Goal: Transaction & Acquisition: Purchase product/service

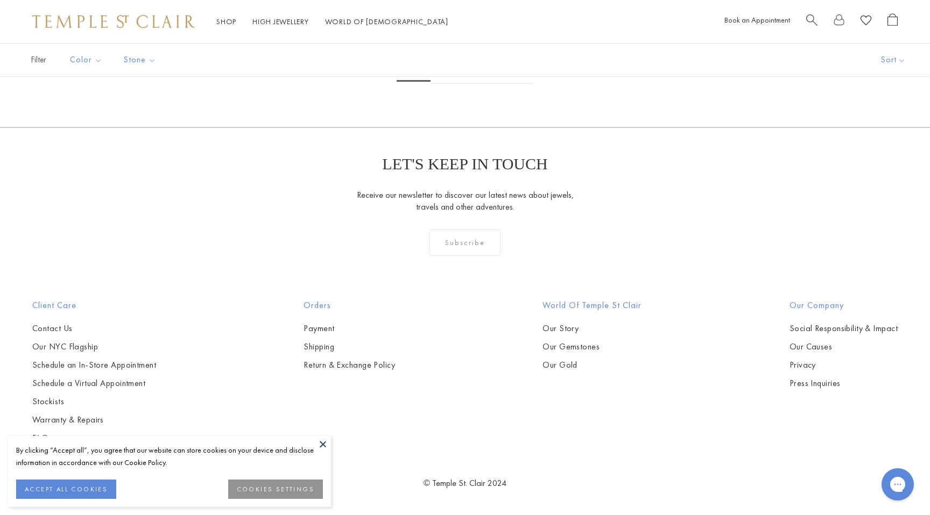
scroll to position [6412, 0]
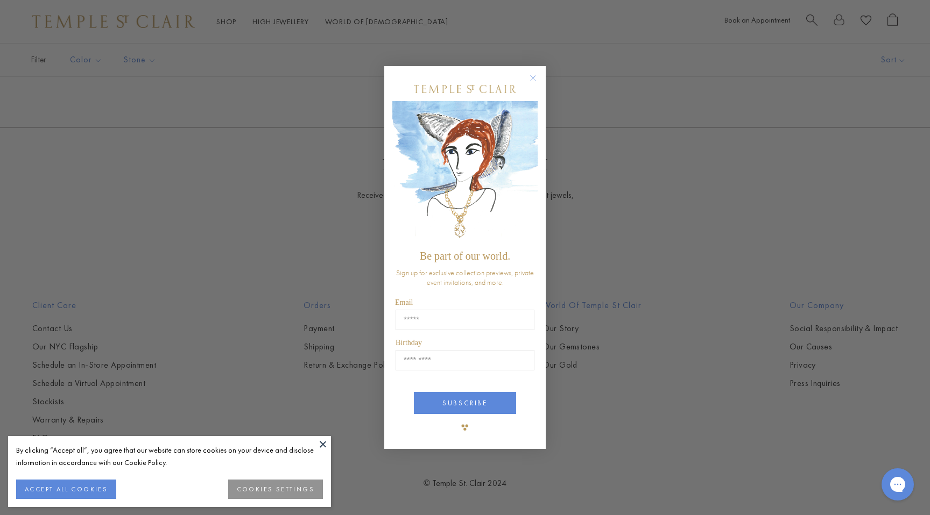
click at [533, 73] on circle "Close dialog" at bounding box center [533, 78] width 13 height 13
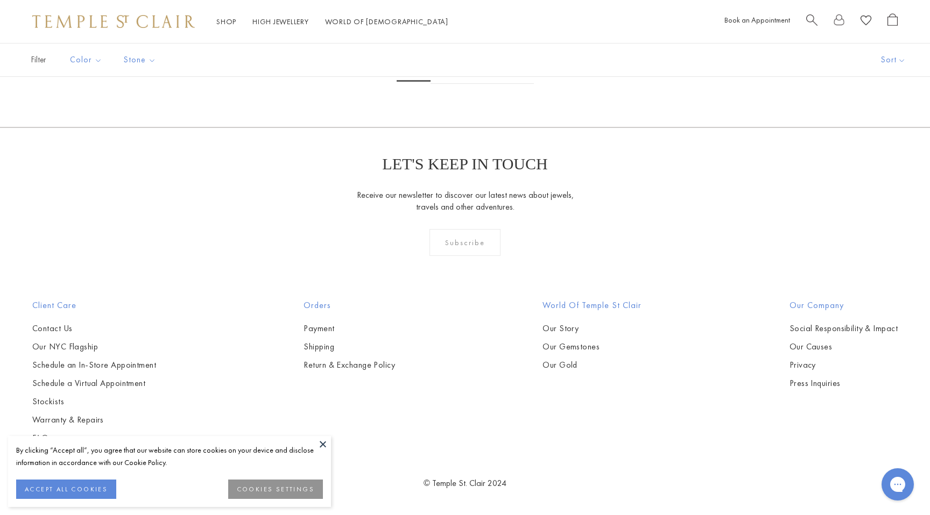
scroll to position [6323, 0]
click at [455, 84] on link "2" at bounding box center [447, 69] width 35 height 30
click at [498, 84] on link "3" at bounding box center [499, 69] width 35 height 30
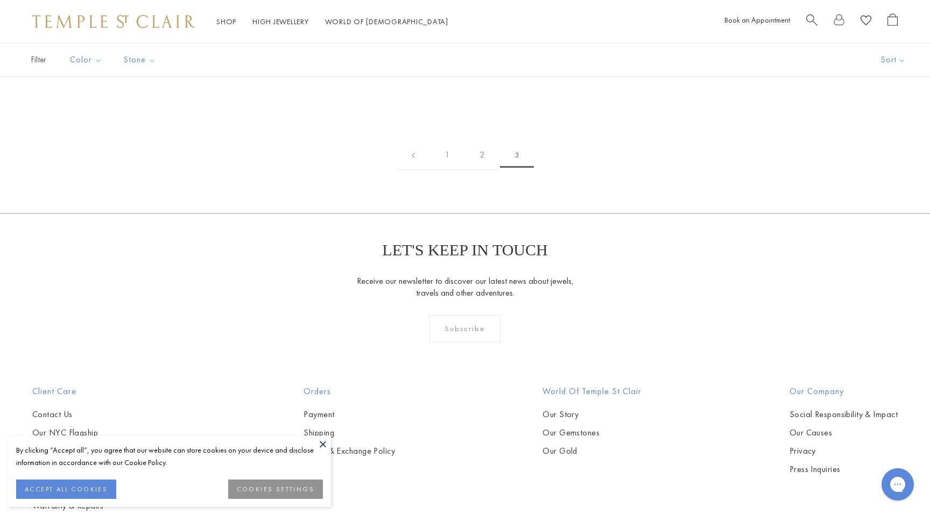
scroll to position [150, 0]
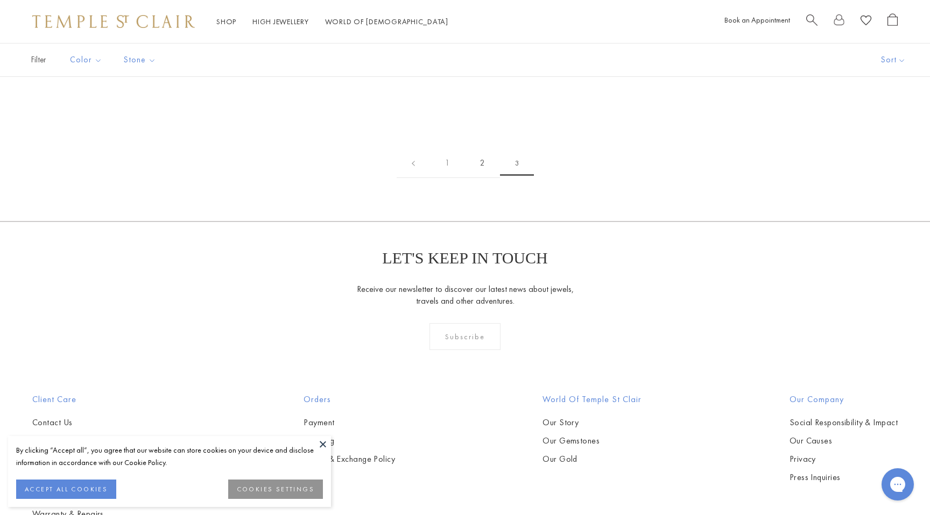
click at [483, 178] on link "2" at bounding box center [482, 163] width 35 height 30
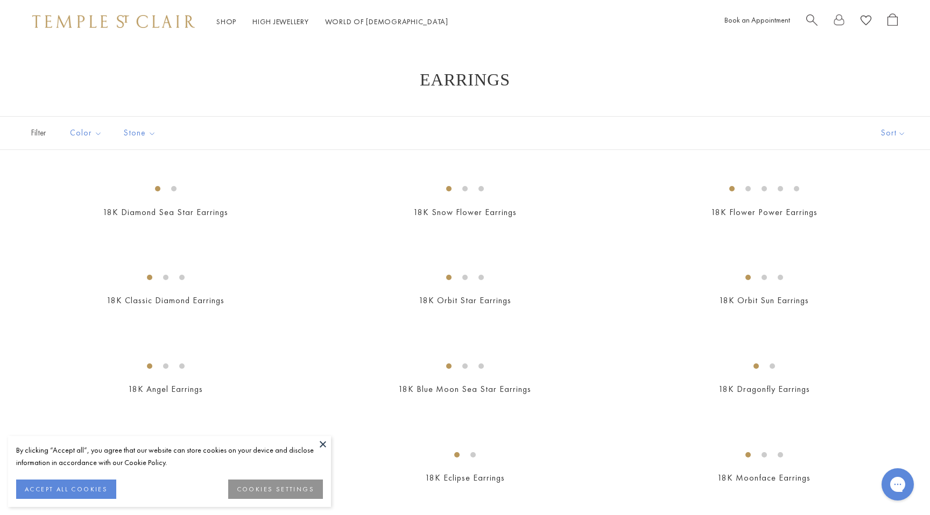
click at [317, 211] on div "18K Snow Flower Earrings $6,300" at bounding box center [453, 205] width 299 height 56
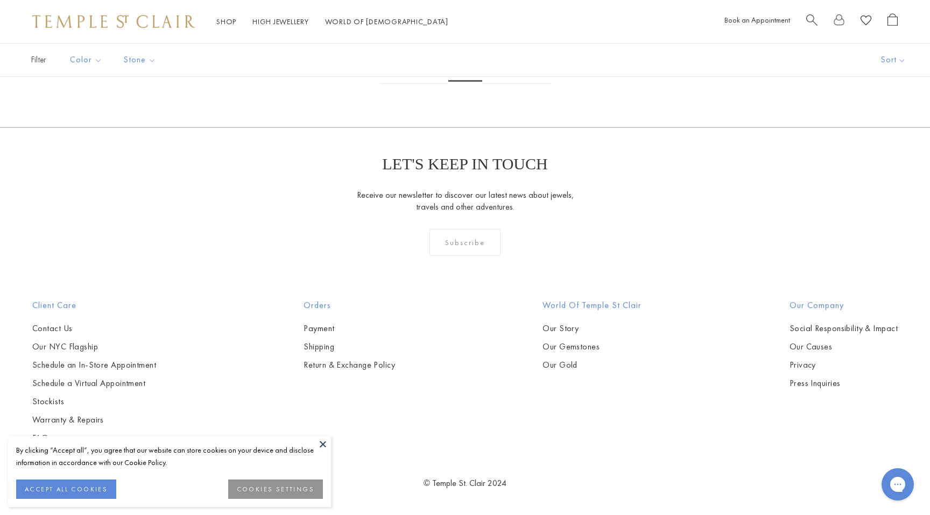
scroll to position [5961, 0]
click at [432, 84] on link "1" at bounding box center [430, 69] width 35 height 30
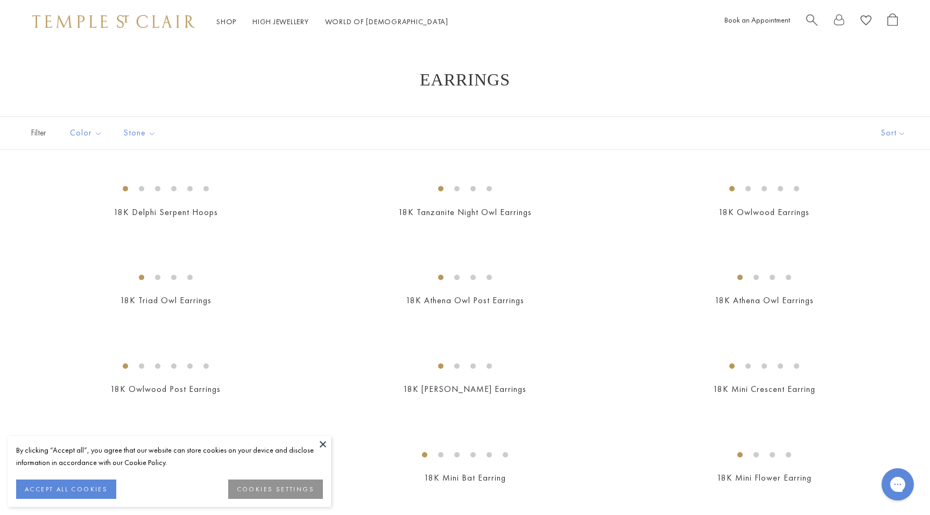
click at [313, 233] on div "18K Tanzanite Night Owl Earrings $7,500" at bounding box center [453, 205] width 299 height 56
click at [324, 446] on button at bounding box center [323, 444] width 16 height 16
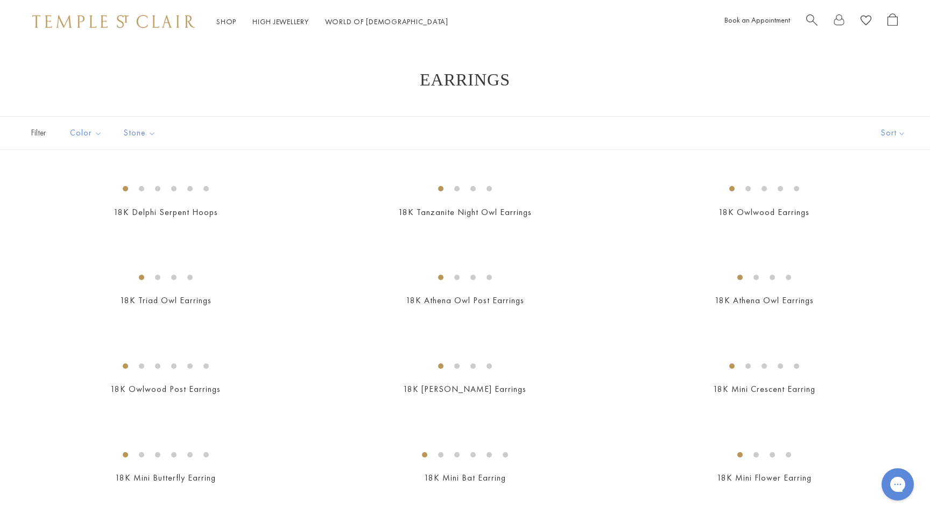
click at [311, 233] on div "18K Tanzanite Night Owl Earrings $7,500" at bounding box center [453, 205] width 299 height 56
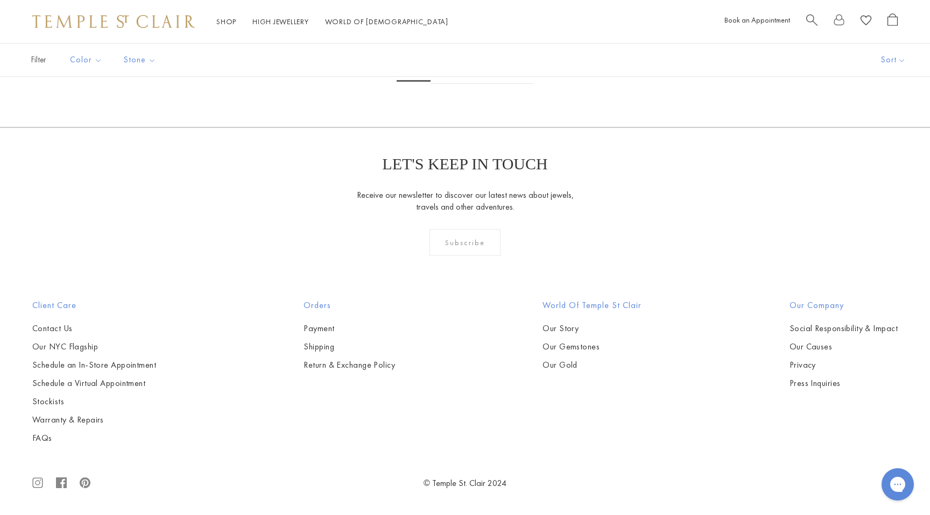
scroll to position [6192, 0]
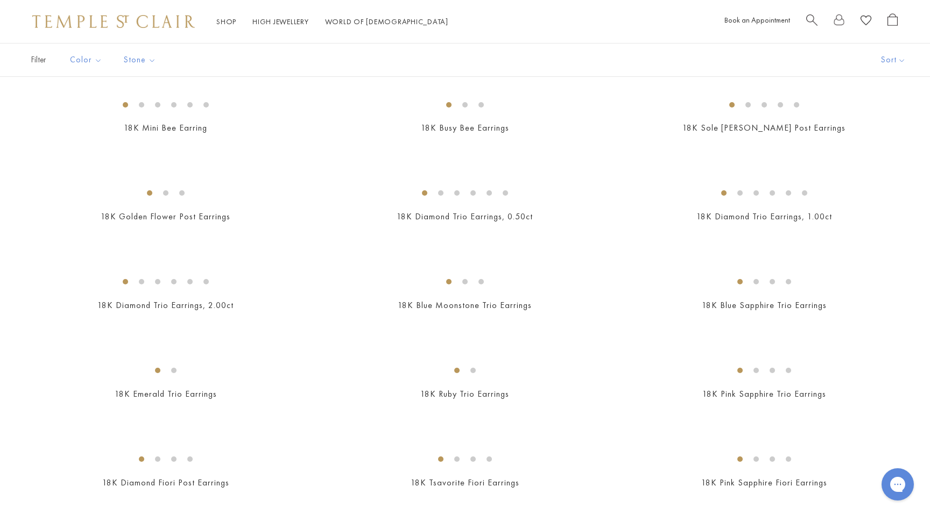
scroll to position [334, 0]
